Goal: Information Seeking & Learning: Find specific page/section

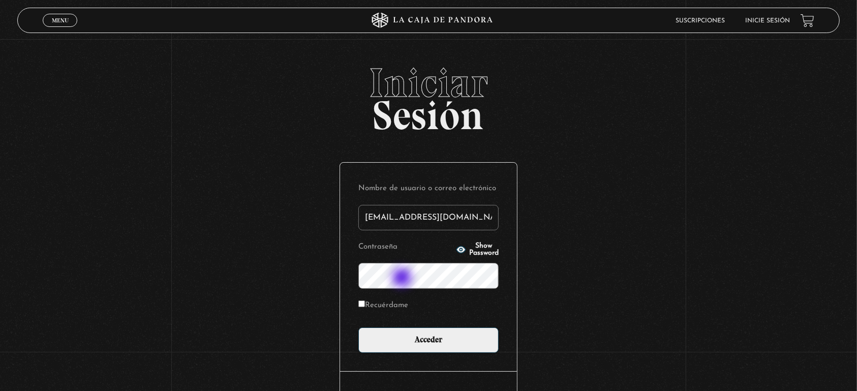
type input "[EMAIL_ADDRESS][DOMAIN_NAME]"
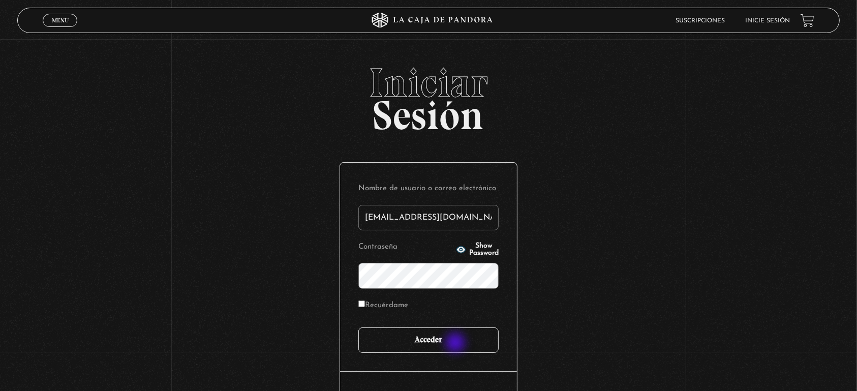
click at [457, 344] on input "Acceder" at bounding box center [428, 339] width 140 height 25
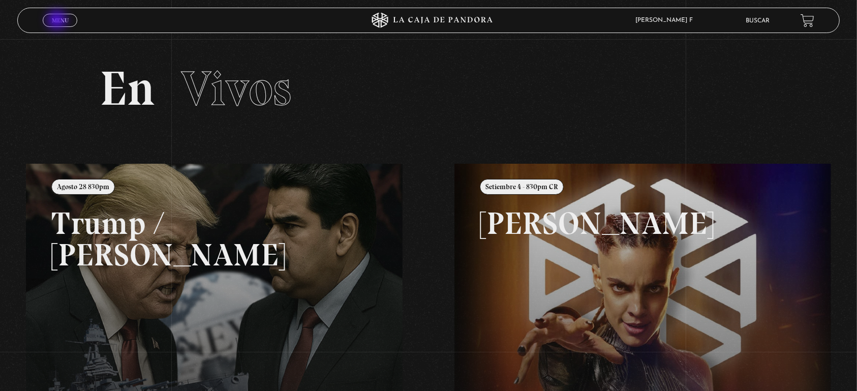
click at [58, 21] on span "Menu" at bounding box center [60, 20] width 17 height 6
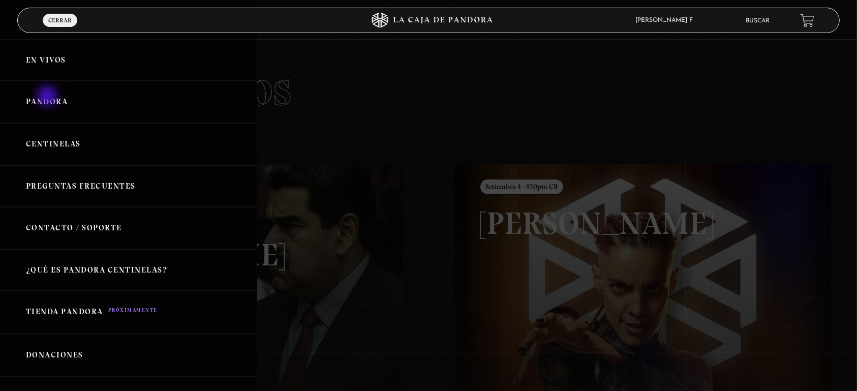
click at [48, 97] on link "Pandora" at bounding box center [128, 102] width 257 height 42
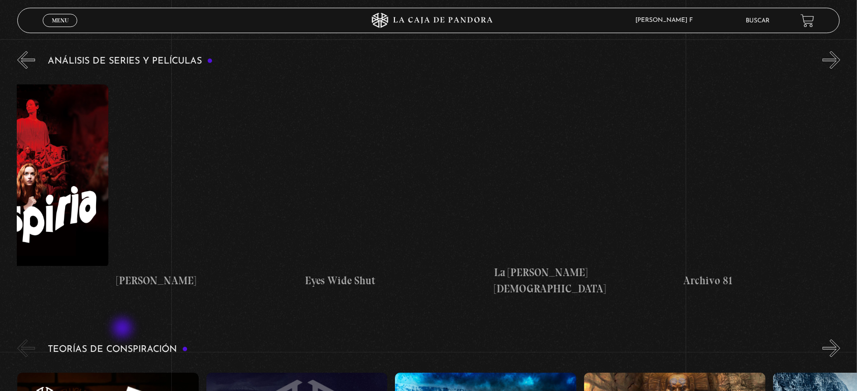
scroll to position [0, 2006]
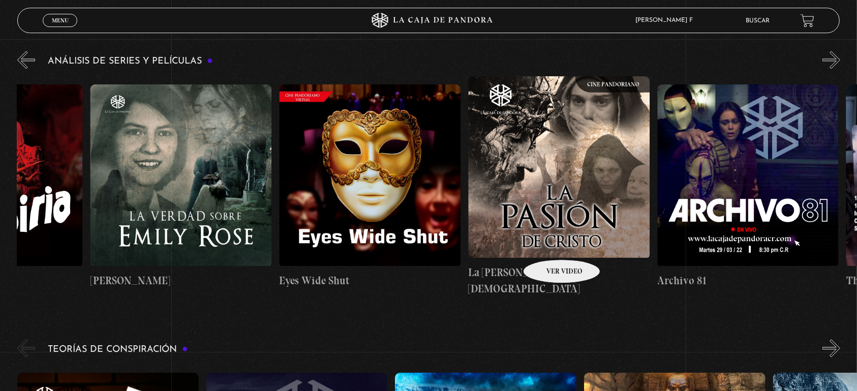
click at [548, 244] on figure at bounding box center [559, 167] width 182 height 183
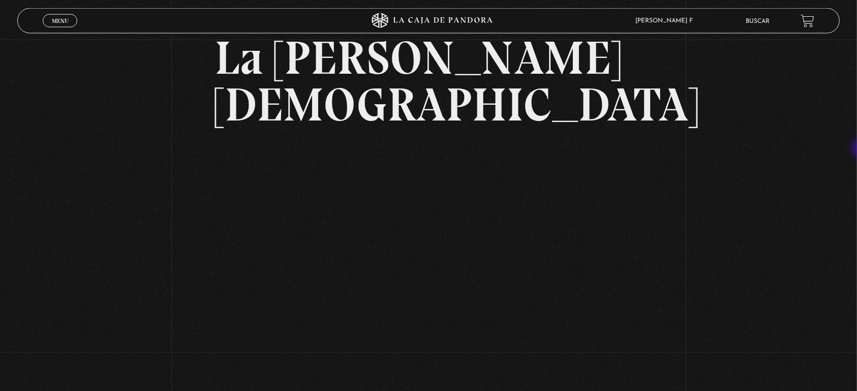
scroll to position [67, 0]
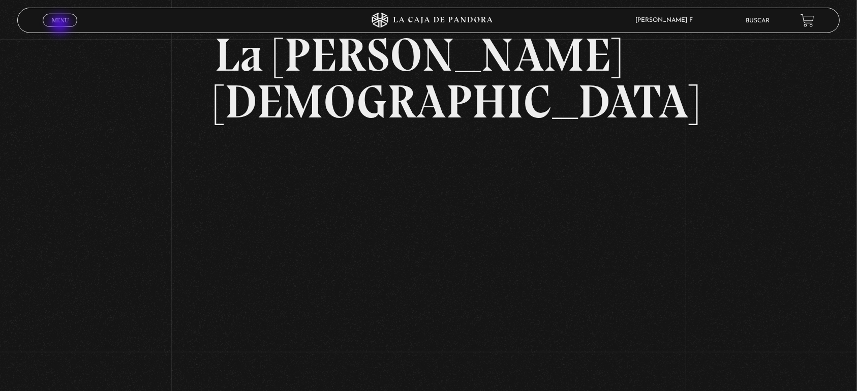
click at [61, 25] on link "Menu Cerrar" at bounding box center [60, 20] width 35 height 13
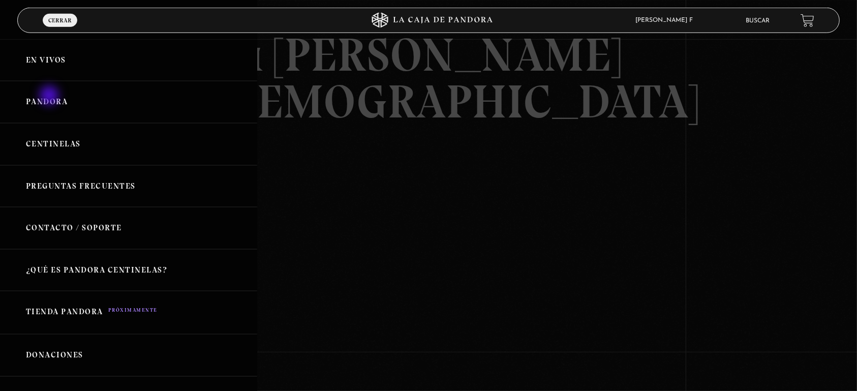
click at [50, 97] on link "Pandora" at bounding box center [128, 102] width 257 height 42
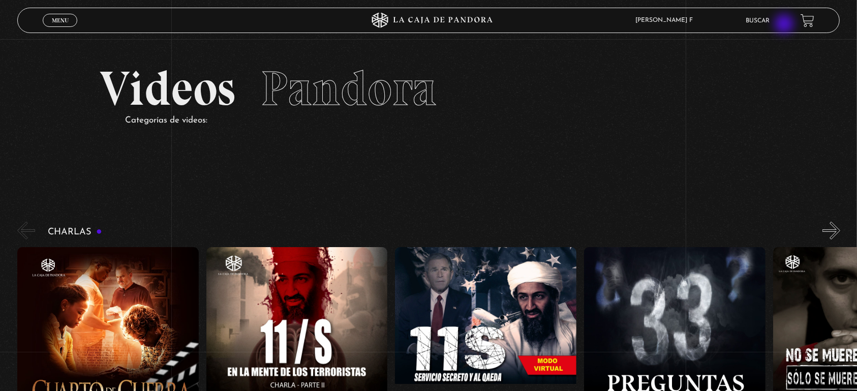
click at [770, 22] on link "Buscar" at bounding box center [758, 21] width 24 height 6
click at [761, 20] on link "Buscar" at bounding box center [758, 21] width 24 height 6
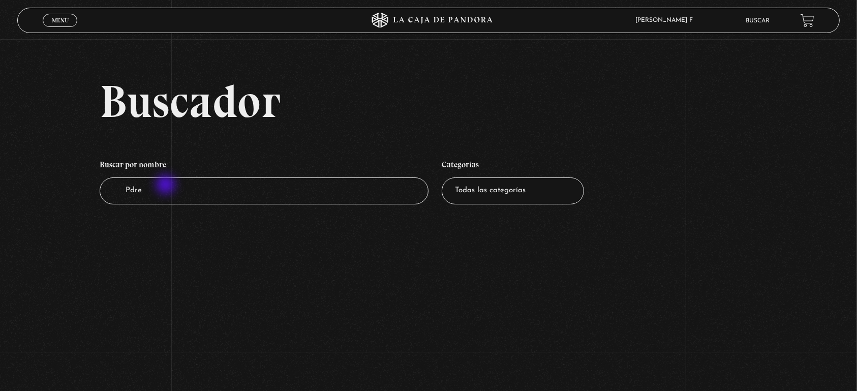
click at [167, 186] on input "Pdre" at bounding box center [264, 190] width 329 height 27
type input "Padre"
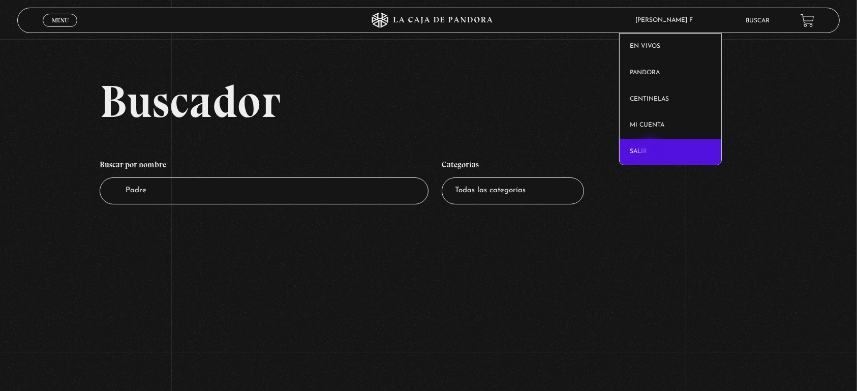
click at [651, 150] on link "Salir" at bounding box center [671, 152] width 102 height 26
